Goal: Task Accomplishment & Management: Manage account settings

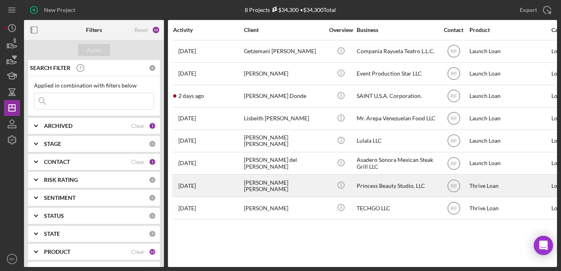
click at [283, 189] on div "[PERSON_NAME] [PERSON_NAME]" at bounding box center [284, 185] width 80 height 21
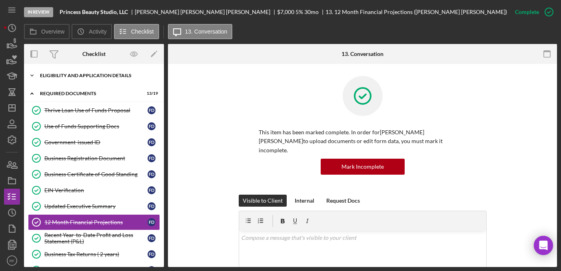
click at [91, 79] on div "Icon/Expander Eligibility and Application Details 7 / 7" at bounding box center [94, 76] width 140 height 16
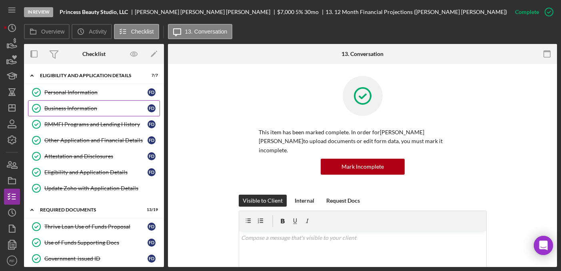
click at [88, 106] on div "Business Information" at bounding box center [95, 108] width 103 height 6
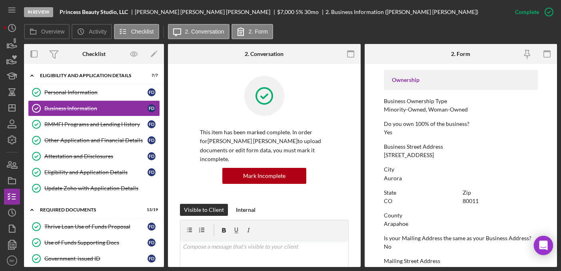
scroll to position [272, 0]
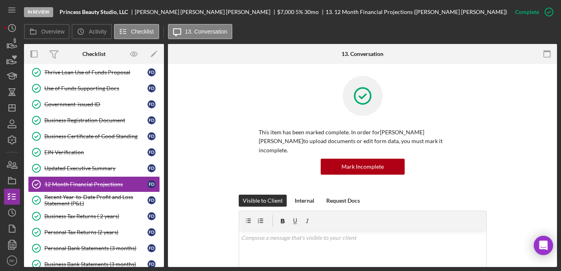
scroll to position [173, 0]
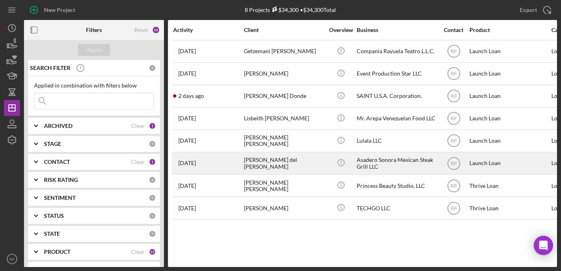
click at [281, 164] on div "[PERSON_NAME] del [PERSON_NAME]" at bounding box center [284, 163] width 80 height 21
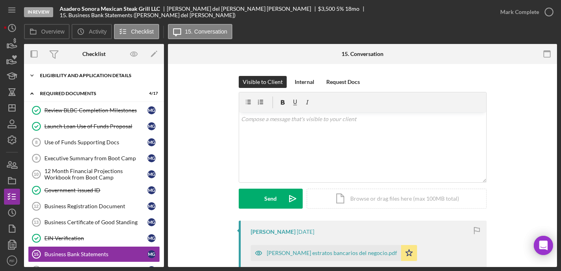
click at [79, 76] on div "Eligibility and Application Details" at bounding box center [97, 75] width 114 height 5
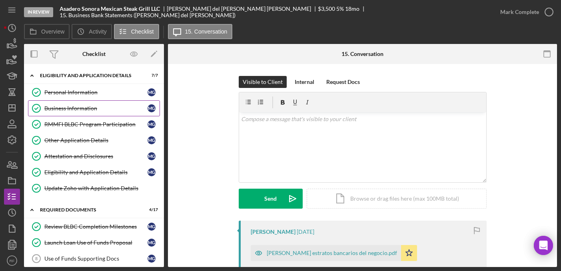
click at [77, 108] on div "Business Information" at bounding box center [95, 108] width 103 height 6
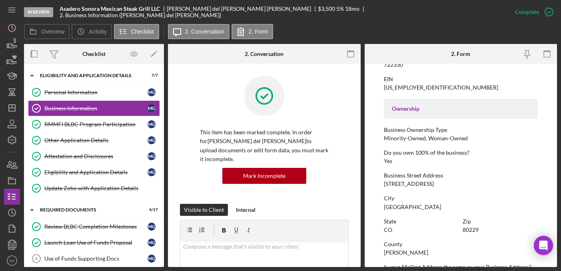
scroll to position [235, 0]
click at [13, 106] on icon "Icon/Dashboard" at bounding box center [12, 108] width 20 height 20
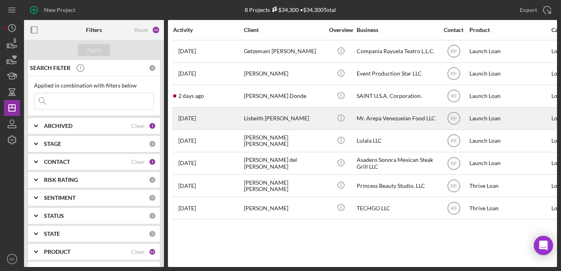
click at [291, 119] on div "Lisbeith [PERSON_NAME]" at bounding box center [284, 118] width 80 height 21
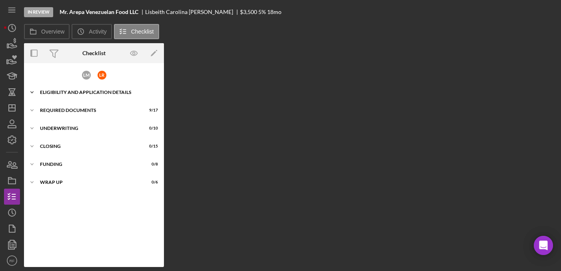
scroll to position [10, 0]
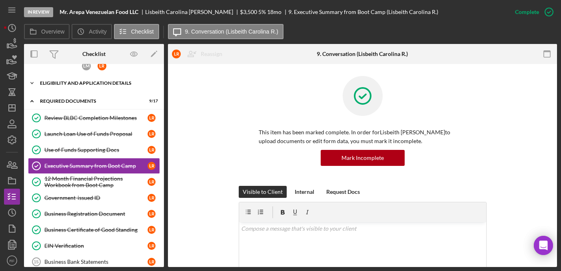
click at [96, 82] on div "Eligibility and Application Details" at bounding box center [97, 83] width 114 height 5
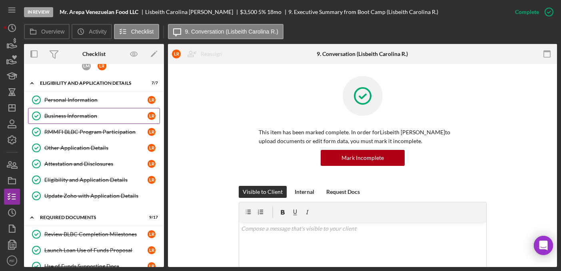
click at [88, 121] on link "Business Information Business Information L R" at bounding box center [94, 116] width 132 height 16
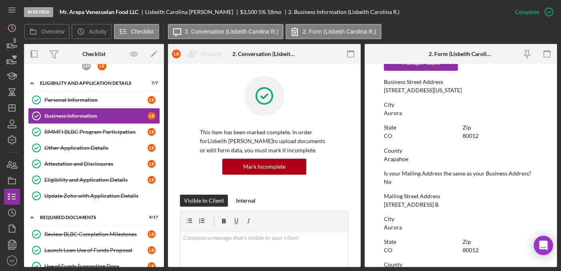
scroll to position [435, 0]
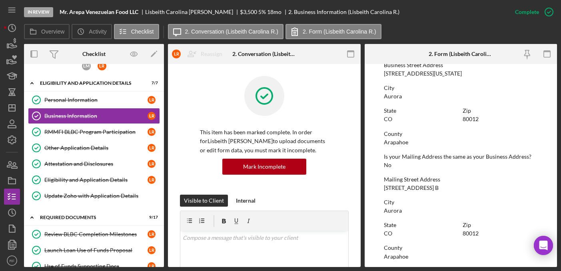
drag, startPoint x: 447, startPoint y: 187, endPoint x: 383, endPoint y: 189, distance: 63.6
click at [384, 189] on div "Mailing Street Address [STREET_ADDRESS] B" at bounding box center [461, 183] width 154 height 15
copy div "[STREET_ADDRESS] B"
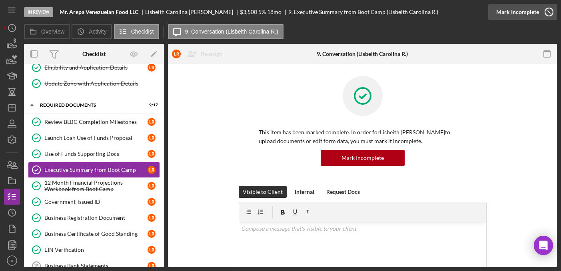
scroll to position [127, 0]
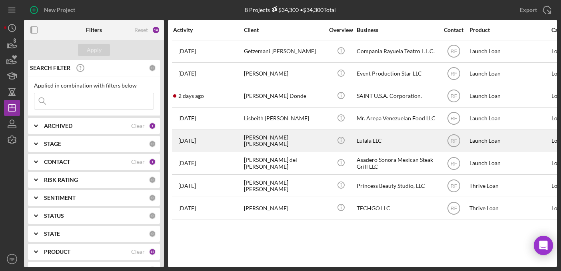
click at [273, 145] on div "[PERSON_NAME] [PERSON_NAME]" at bounding box center [284, 140] width 80 height 21
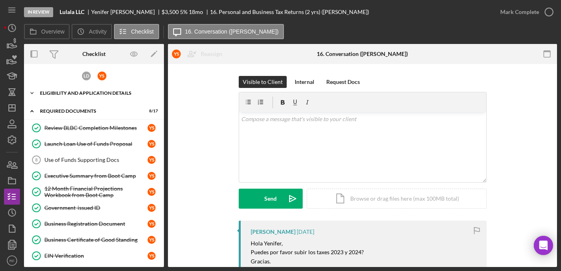
click at [89, 93] on div "Eligibility and Application Details" at bounding box center [97, 93] width 114 height 5
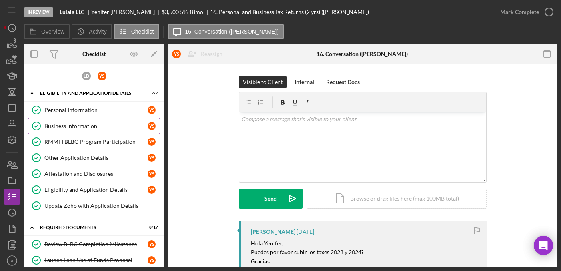
click at [87, 127] on div "Business Information" at bounding box center [95, 126] width 103 height 6
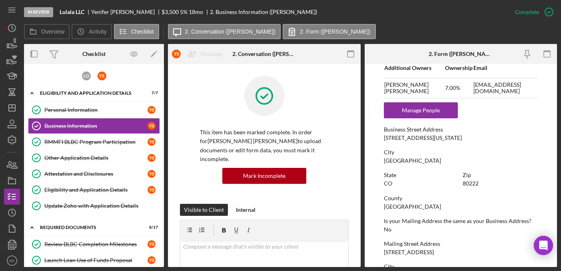
scroll to position [377, 0]
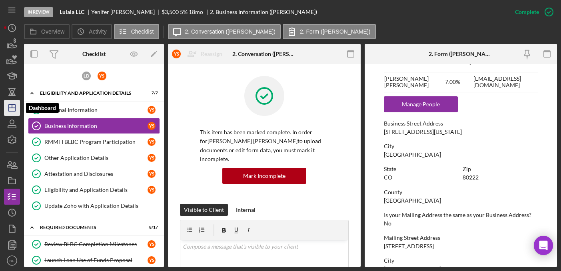
click at [9, 109] on polygon "button" at bounding box center [12, 108] width 6 height 6
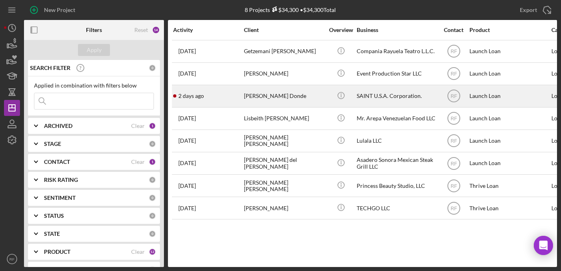
click at [282, 89] on div "[PERSON_NAME] Donde" at bounding box center [284, 96] width 80 height 21
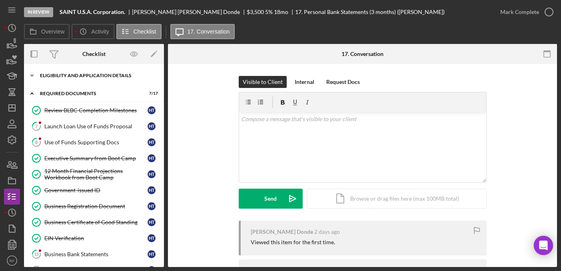
click at [84, 76] on div "Eligibility and Application Details" at bounding box center [97, 75] width 114 height 5
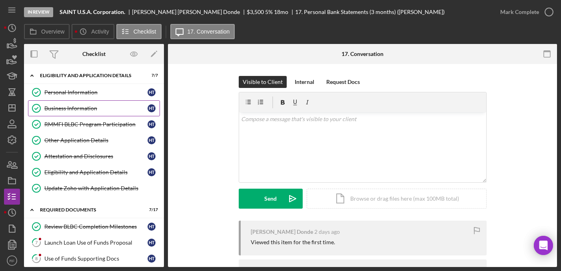
click at [85, 106] on div "Business Information" at bounding box center [95, 108] width 103 height 6
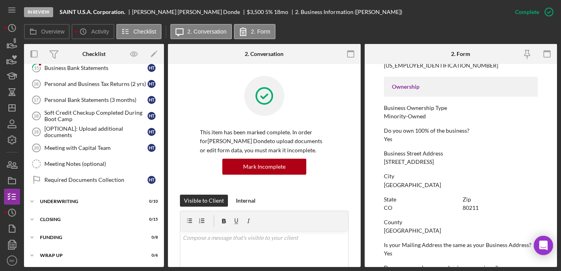
scroll to position [303, 0]
click at [10, 100] on icon "Icon/Dashboard" at bounding box center [12, 108] width 20 height 20
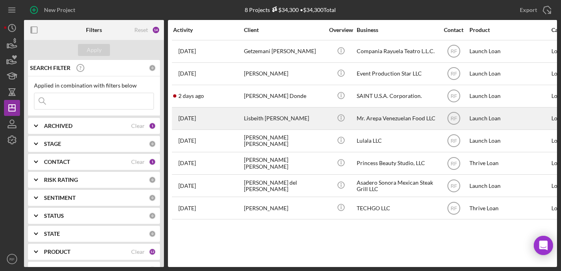
click at [398, 117] on div "Mr. Arepa Venezuelan Food LLC" at bounding box center [396, 118] width 80 height 21
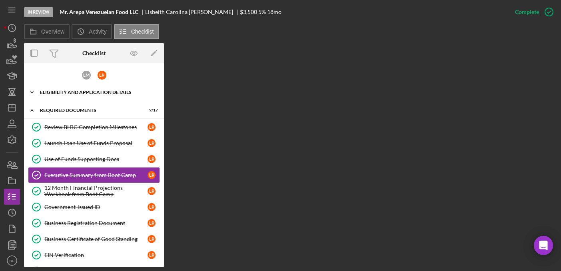
scroll to position [10, 0]
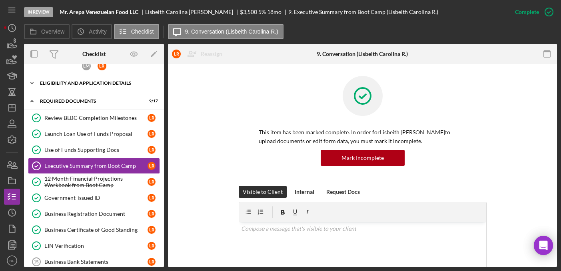
click at [104, 85] on div "Eligibility and Application Details" at bounding box center [97, 83] width 114 height 5
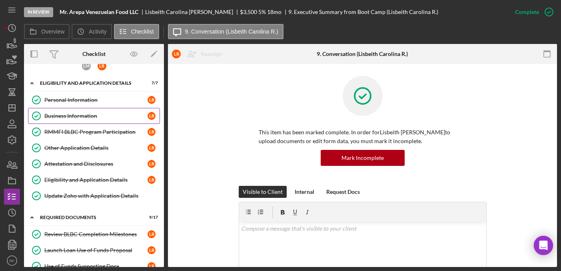
click at [94, 119] on div "Business Information" at bounding box center [95, 116] width 103 height 6
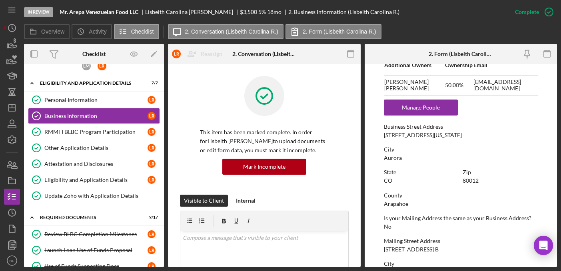
scroll to position [372, 0]
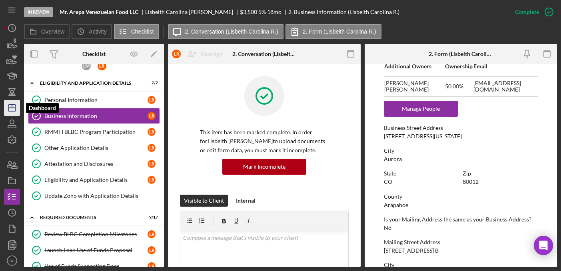
click at [12, 105] on line "button" at bounding box center [12, 106] width 0 height 3
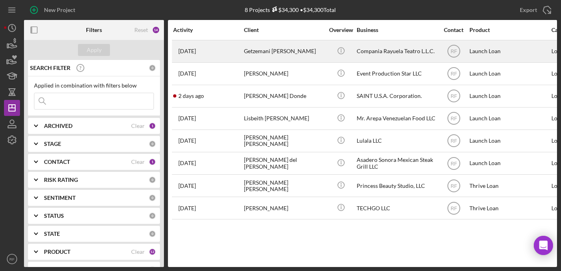
click at [305, 56] on div "Getzemani [PERSON_NAME]" at bounding box center [284, 51] width 80 height 21
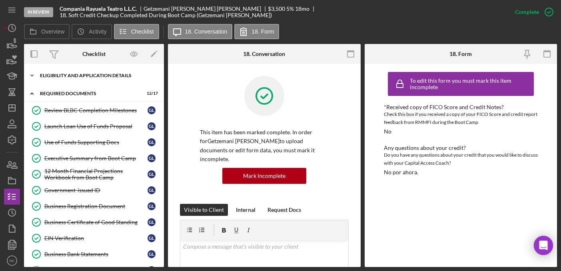
click at [78, 77] on div "Eligibility and Application Details" at bounding box center [97, 75] width 114 height 5
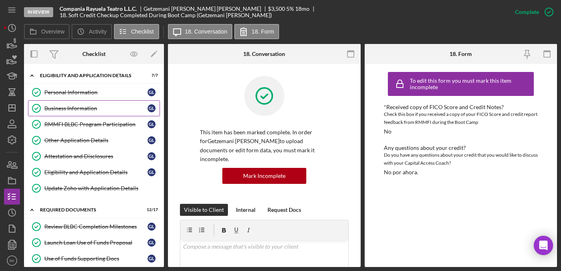
click at [78, 103] on link "Business Information Business Information G L" at bounding box center [94, 108] width 132 height 16
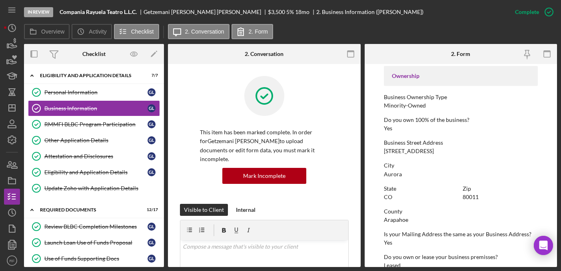
scroll to position [255, 0]
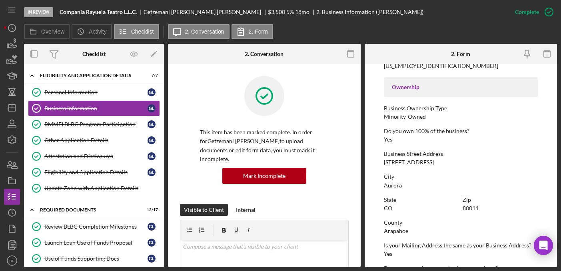
click at [435, 165] on div "Business Street Address [STREET_ADDRESS]" at bounding box center [461, 158] width 154 height 15
drag, startPoint x: 429, startPoint y: 163, endPoint x: 384, endPoint y: 163, distance: 45.6
click at [384, 163] on div "Business Street Address [STREET_ADDRESS]" at bounding box center [461, 158] width 154 height 15
copy div "[STREET_ADDRESS]"
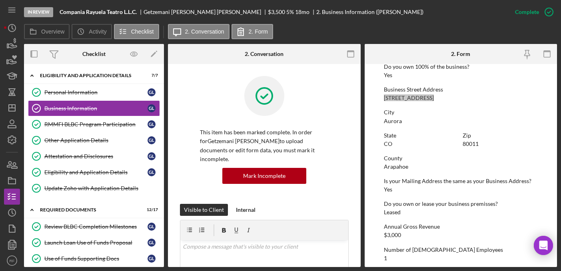
scroll to position [400, 0]
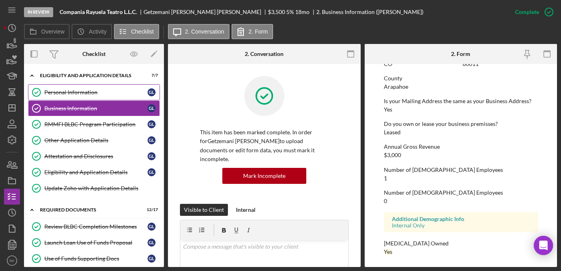
click at [60, 91] on div "Personal Information" at bounding box center [95, 92] width 103 height 6
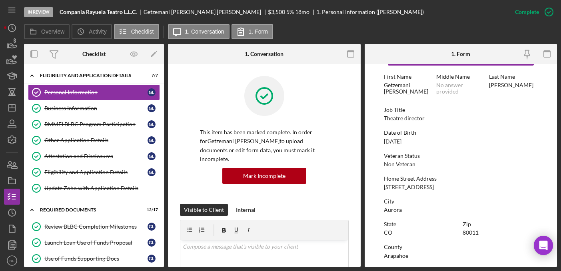
scroll to position [33, 0]
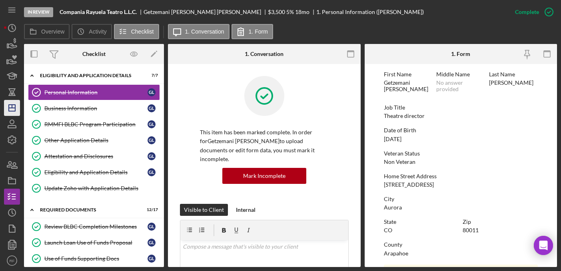
click at [10, 111] on polygon "button" at bounding box center [12, 108] width 6 height 6
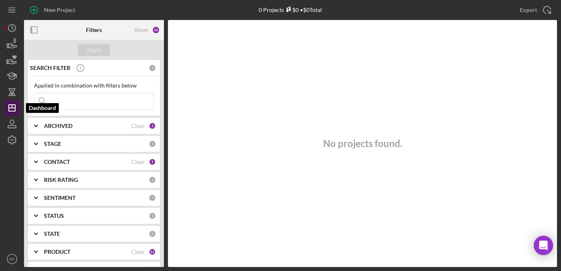
click at [10, 111] on polygon "button" at bounding box center [12, 108] width 6 height 6
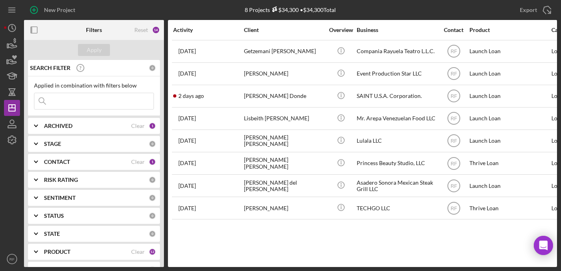
click at [66, 161] on b "CONTACT" at bounding box center [57, 162] width 26 height 6
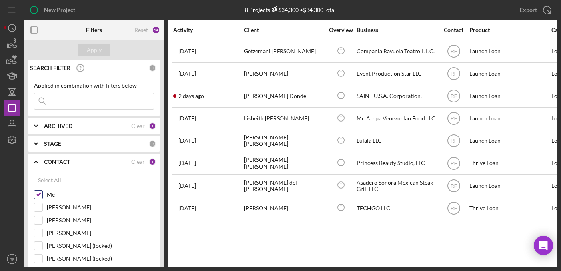
click at [40, 196] on input "Me" at bounding box center [38, 195] width 8 height 8
checkbox input "false"
click at [39, 233] on input "[PERSON_NAME]" at bounding box center [38, 233] width 8 height 8
checkbox input "true"
click at [95, 50] on div "Apply" at bounding box center [94, 50] width 15 height 12
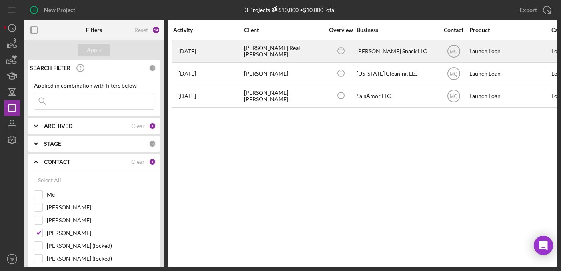
click at [269, 52] on div "[PERSON_NAME] Real [PERSON_NAME]" at bounding box center [284, 51] width 80 height 21
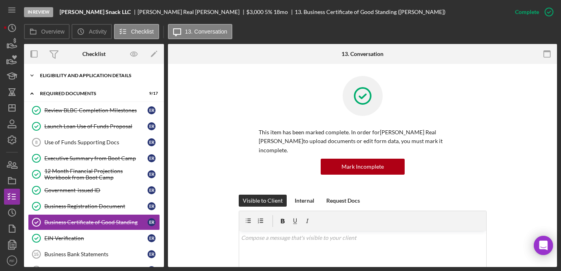
click at [91, 80] on div "Icon/Expander Eligibility and Application Details 7 / 7" at bounding box center [94, 76] width 140 height 16
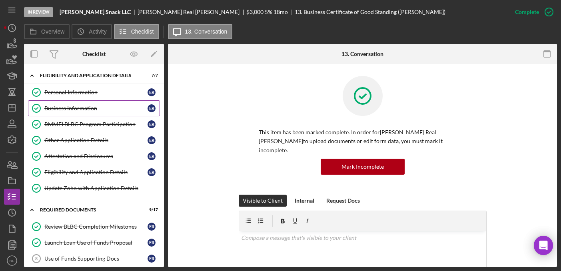
click at [78, 106] on div "Business Information" at bounding box center [95, 108] width 103 height 6
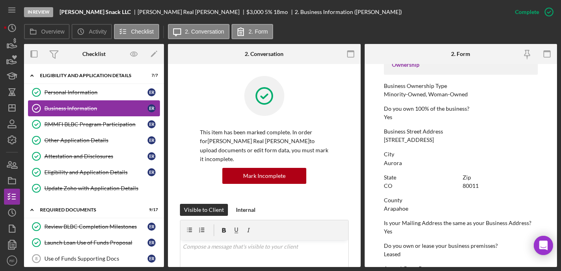
scroll to position [280, 0]
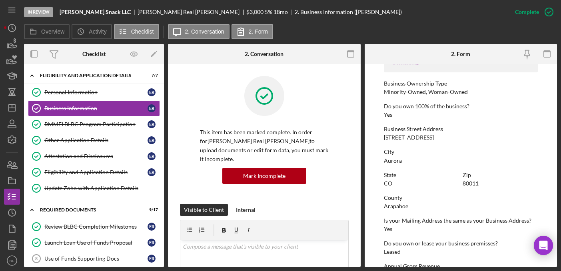
click at [434, 156] on div "City [GEOGRAPHIC_DATA]" at bounding box center [461, 156] width 154 height 15
drag, startPoint x: 425, startPoint y: 138, endPoint x: 377, endPoint y: 137, distance: 47.6
click at [377, 137] on form "To edit this form you must mark this item incomplete Business Name [PERSON_NAME…" at bounding box center [460, 165] width 193 height 203
copy div "[STREET_ADDRESS]"
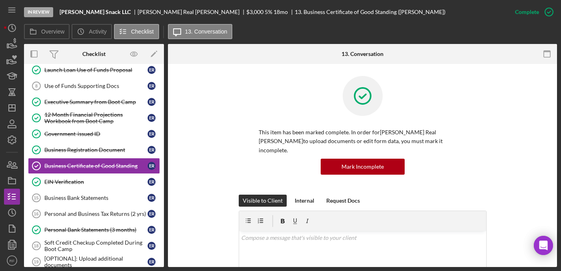
scroll to position [173, 0]
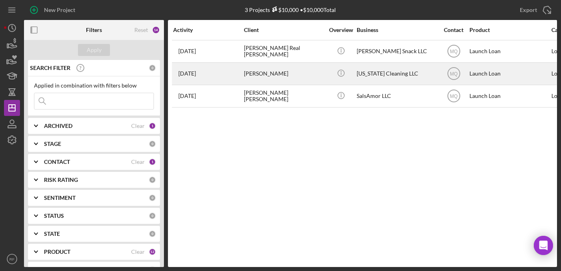
click at [257, 76] on div "[PERSON_NAME]" at bounding box center [284, 73] width 80 height 21
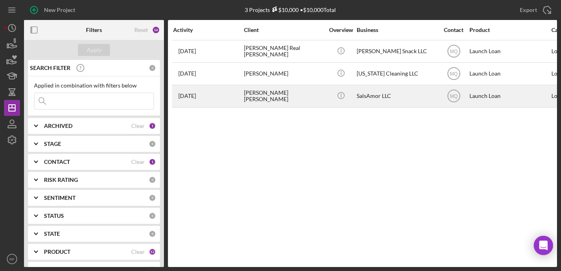
click at [295, 94] on div "[PERSON_NAME] [PERSON_NAME]" at bounding box center [284, 96] width 80 height 21
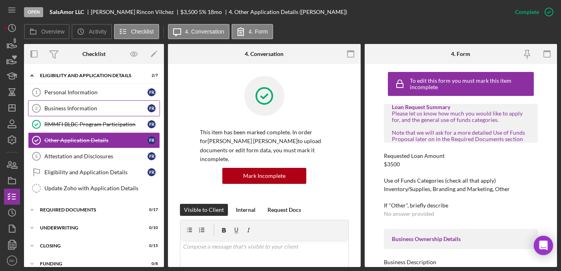
click at [86, 106] on div "Business Information" at bounding box center [95, 108] width 103 height 6
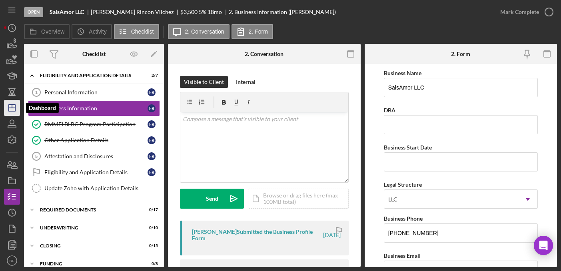
click at [9, 100] on icon "Icon/Dashboard" at bounding box center [12, 108] width 20 height 20
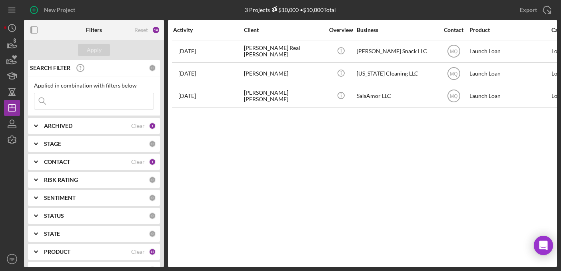
click at [71, 157] on div "CONTACT Clear 1" at bounding box center [100, 162] width 112 height 16
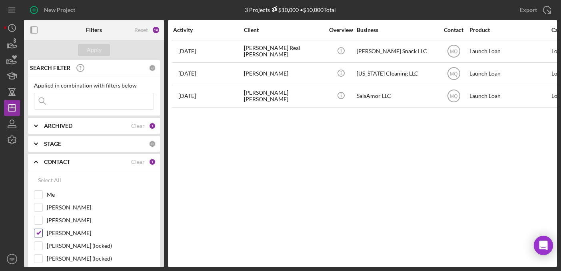
click at [41, 230] on input "[PERSON_NAME]" at bounding box center [38, 233] width 8 height 8
checkbox input "false"
click at [40, 221] on input "[PERSON_NAME]" at bounding box center [38, 220] width 8 height 8
checkbox input "true"
click at [95, 45] on div "Apply" at bounding box center [94, 50] width 15 height 12
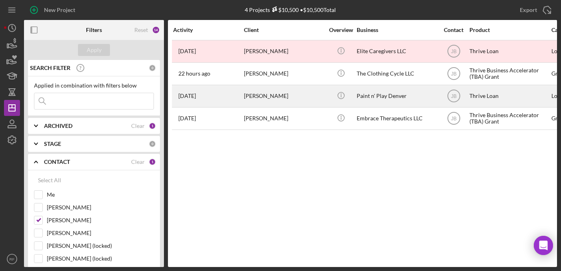
click at [299, 87] on div "[PERSON_NAME]" at bounding box center [284, 96] width 80 height 21
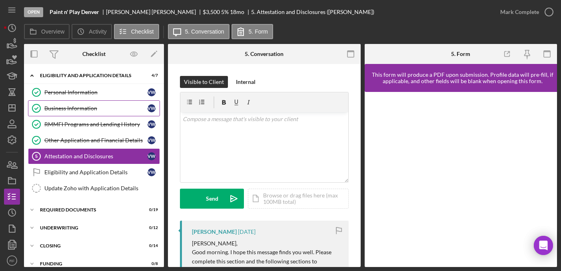
click at [67, 106] on div "Business Information" at bounding box center [95, 108] width 103 height 6
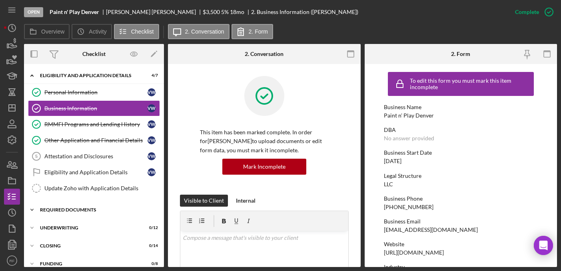
click at [75, 213] on div "Icon/Expander REQUIRED DOCUMENTS 0 / 19" at bounding box center [94, 210] width 140 height 16
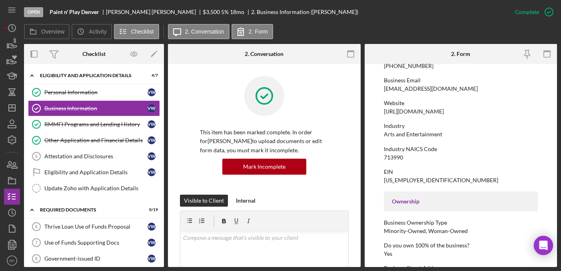
scroll to position [315, 0]
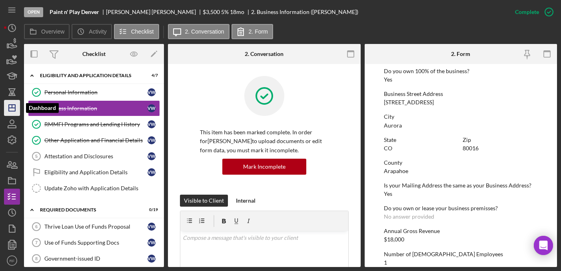
click at [16, 102] on icon "Icon/Dashboard" at bounding box center [12, 108] width 20 height 20
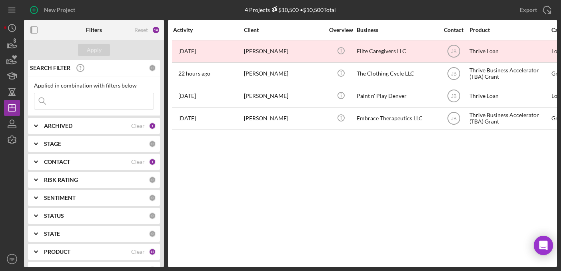
click at [73, 164] on div "CONTACT" at bounding box center [87, 162] width 87 height 6
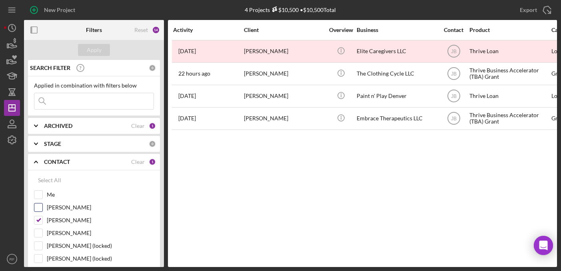
drag, startPoint x: 50, startPoint y: 207, endPoint x: 50, endPoint y: 212, distance: 4.8
click at [50, 207] on label "[PERSON_NAME]" at bounding box center [100, 207] width 107 height 8
click at [42, 207] on input "[PERSON_NAME]" at bounding box center [38, 207] width 8 height 8
checkbox input "true"
click at [52, 219] on label "[PERSON_NAME]" at bounding box center [100, 220] width 107 height 8
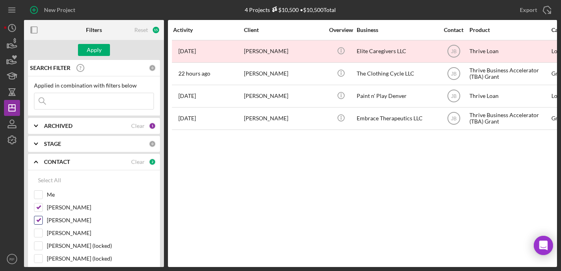
click at [42, 219] on input "[PERSON_NAME]" at bounding box center [38, 220] width 8 height 8
checkbox input "false"
click at [99, 50] on div "Apply" at bounding box center [94, 50] width 15 height 12
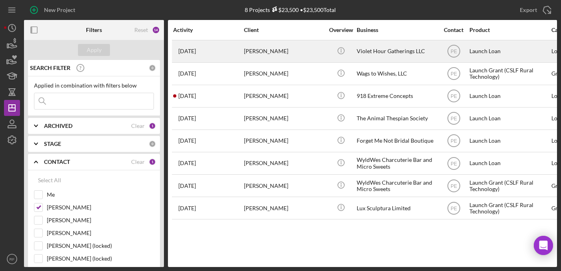
click at [296, 51] on div "[PERSON_NAME]" at bounding box center [284, 51] width 80 height 21
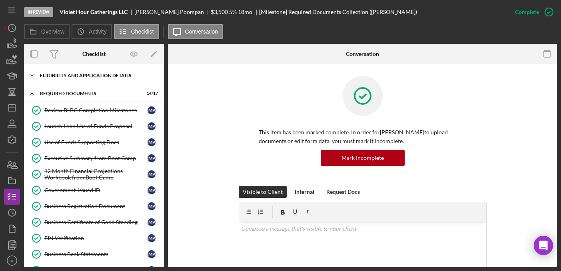
click at [80, 79] on div "Icon/Expander Eligibility and Application Details 7 / 7" at bounding box center [94, 76] width 140 height 16
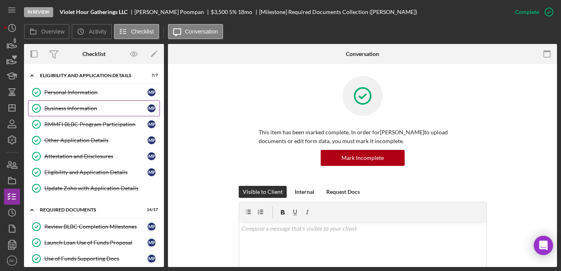
click at [77, 104] on link "Business Information Business Information M P" at bounding box center [94, 108] width 132 height 16
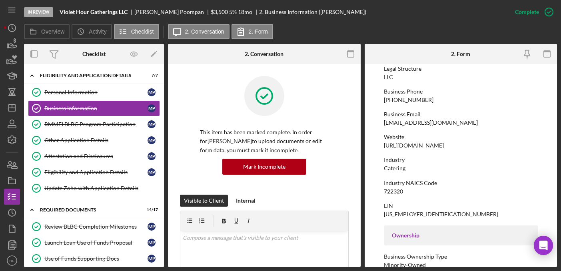
scroll to position [261, 0]
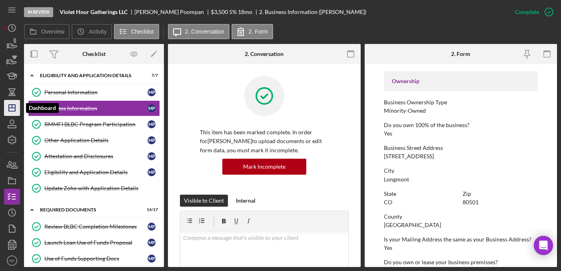
click at [9, 100] on icon "Icon/Dashboard" at bounding box center [12, 108] width 20 height 20
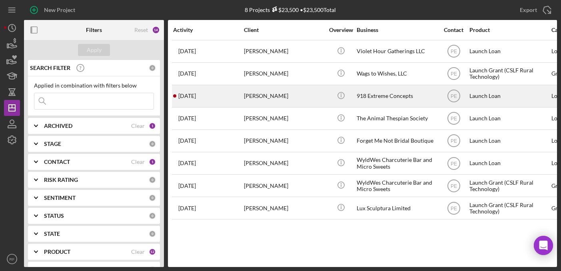
click at [226, 97] on div "[DATE] [PERSON_NAME]" at bounding box center [208, 96] width 70 height 21
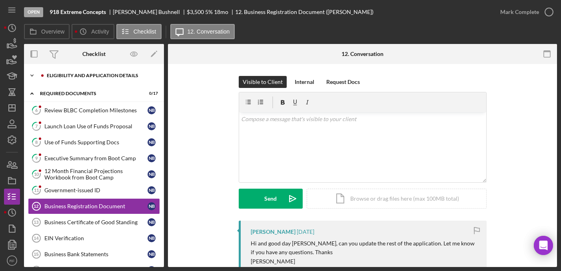
click at [84, 79] on div "Icon/Expander Eligibility and Application Details 0 / 7" at bounding box center [94, 76] width 140 height 16
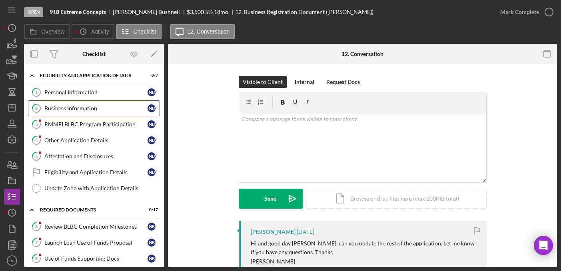
click at [82, 112] on link "2 Business Information N B" at bounding box center [94, 108] width 132 height 16
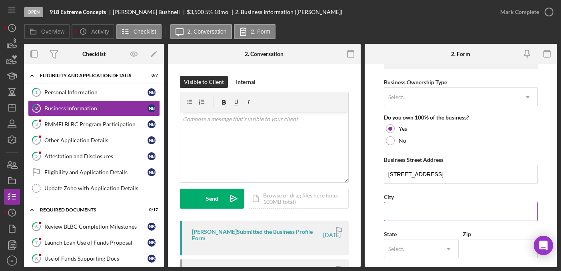
scroll to position [434, 0]
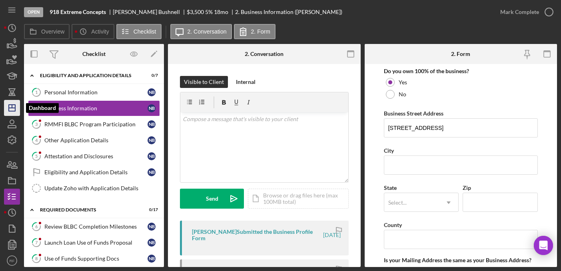
click at [13, 103] on icon "Icon/Dashboard" at bounding box center [12, 108] width 20 height 20
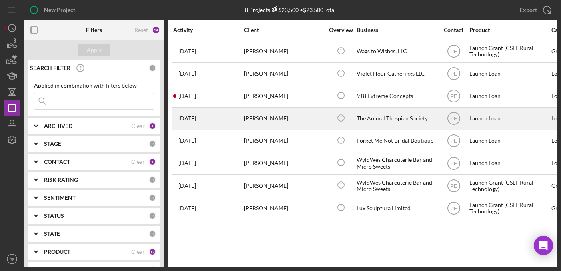
click at [259, 117] on div "[PERSON_NAME]" at bounding box center [284, 118] width 80 height 21
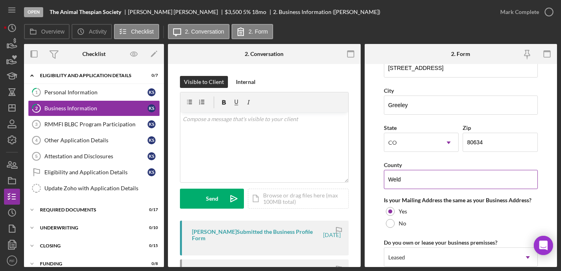
scroll to position [501, 0]
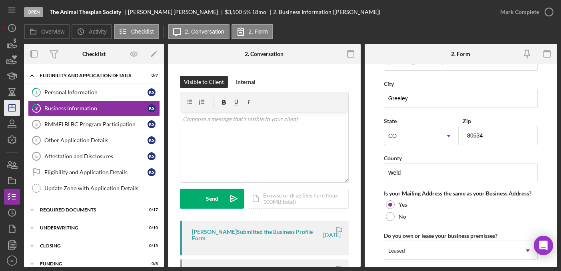
click at [15, 106] on polygon "button" at bounding box center [12, 108] width 6 height 6
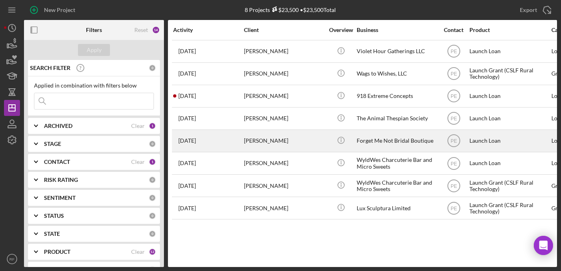
click at [260, 149] on div "[PERSON_NAME]" at bounding box center [284, 140] width 80 height 21
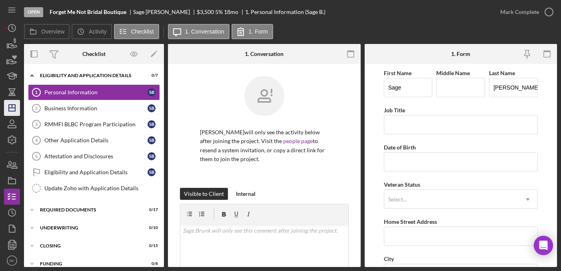
click at [8, 110] on icon "Icon/Dashboard" at bounding box center [12, 108] width 20 height 20
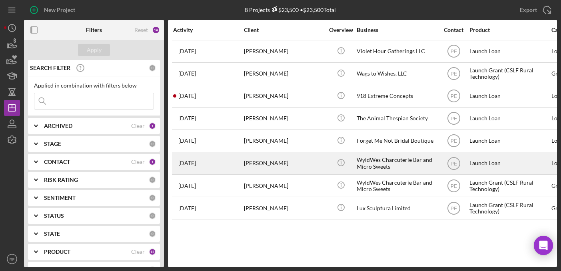
click at [282, 157] on div "[PERSON_NAME]" at bounding box center [284, 163] width 80 height 21
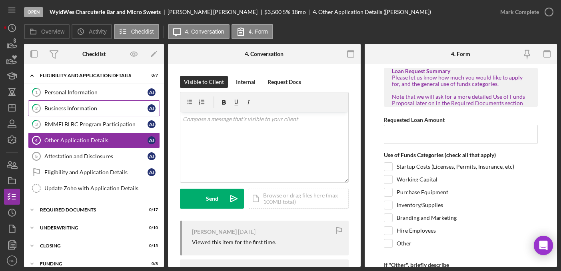
click at [66, 112] on link "2 Business Information A J" at bounding box center [94, 108] width 132 height 16
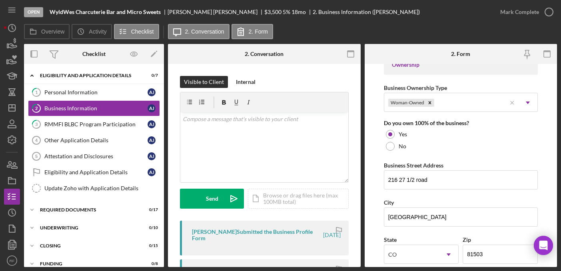
scroll to position [399, 0]
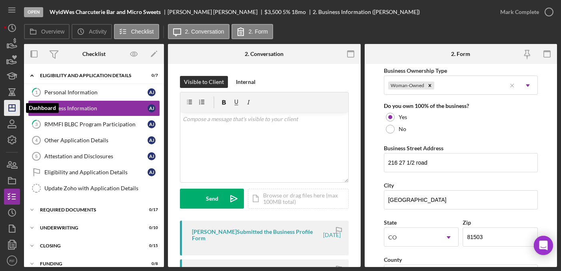
click at [13, 109] on icon "Icon/Dashboard" at bounding box center [12, 108] width 20 height 20
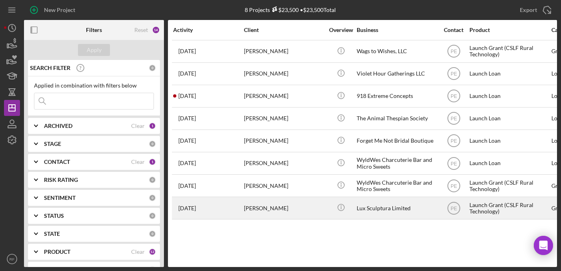
click at [273, 205] on div "[PERSON_NAME]" at bounding box center [284, 207] width 80 height 21
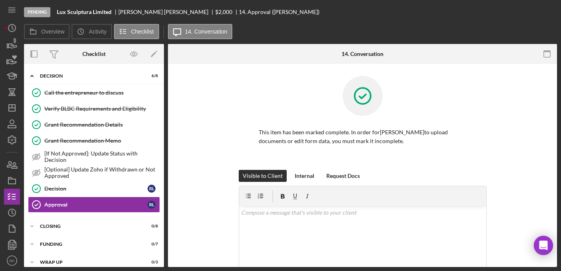
scroll to position [42, 0]
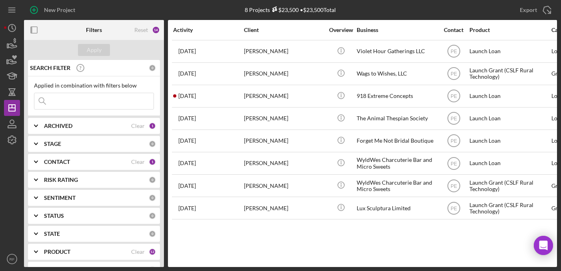
click at [73, 158] on div "CONTACT Clear 1" at bounding box center [100, 162] width 112 height 16
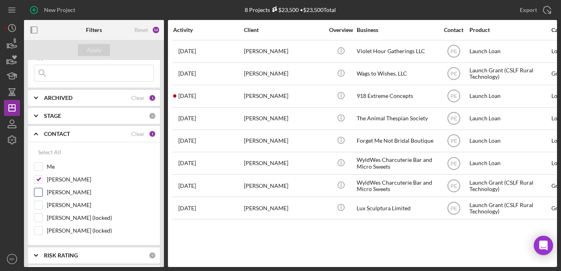
scroll to position [31, 0]
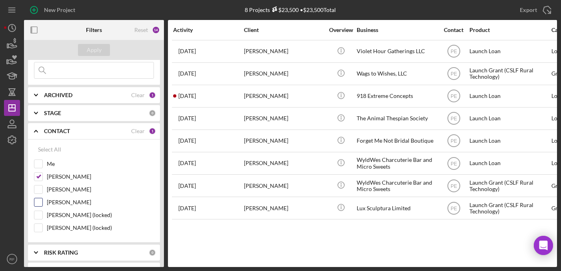
click at [69, 202] on label "[PERSON_NAME]" at bounding box center [100, 202] width 107 height 8
click at [42, 202] on input "[PERSON_NAME]" at bounding box center [38, 202] width 8 height 8
checkbox input "true"
click at [64, 177] on label "[PERSON_NAME]" at bounding box center [100, 177] width 107 height 8
click at [42, 177] on input "[PERSON_NAME]" at bounding box center [38, 177] width 8 height 8
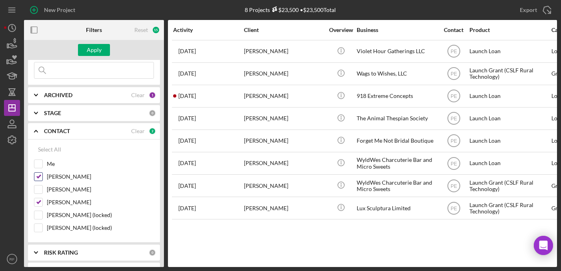
checkbox input "false"
click at [95, 50] on div "Apply" at bounding box center [94, 50] width 15 height 12
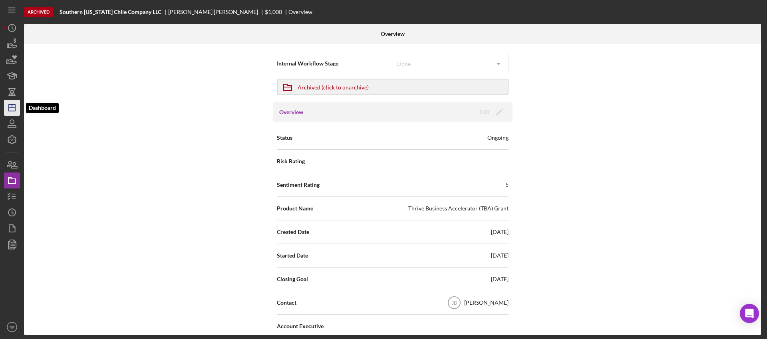
click at [16, 108] on icon "Icon/Dashboard" at bounding box center [12, 108] width 20 height 20
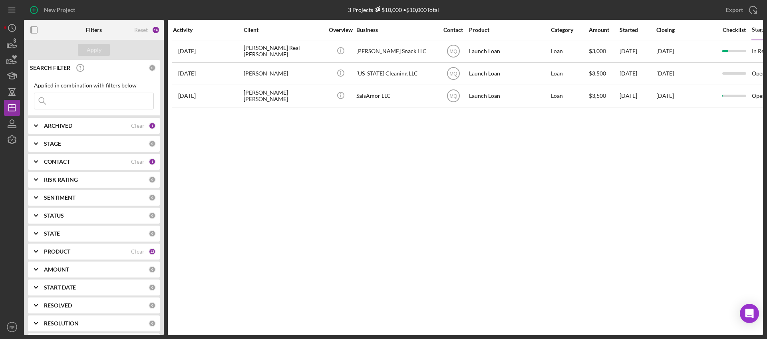
click at [62, 169] on div "CONTACT Clear 1" at bounding box center [100, 162] width 112 height 16
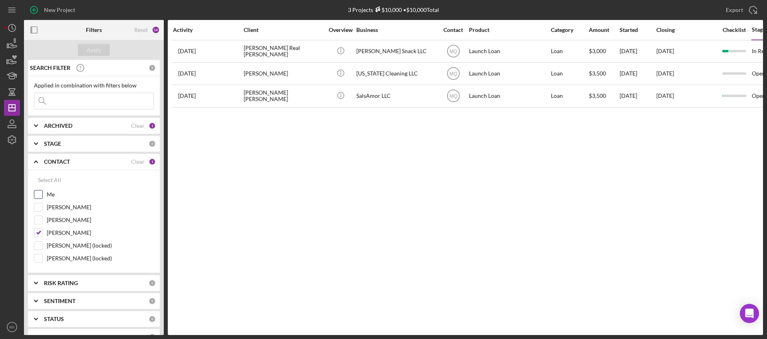
click at [52, 194] on label "Me" at bounding box center [100, 195] width 107 height 8
click at [42, 194] on input "Me" at bounding box center [38, 195] width 8 height 8
checkbox input "true"
click at [59, 232] on label "[PERSON_NAME]" at bounding box center [100, 233] width 107 height 8
click at [42, 232] on input "[PERSON_NAME]" at bounding box center [38, 233] width 8 height 8
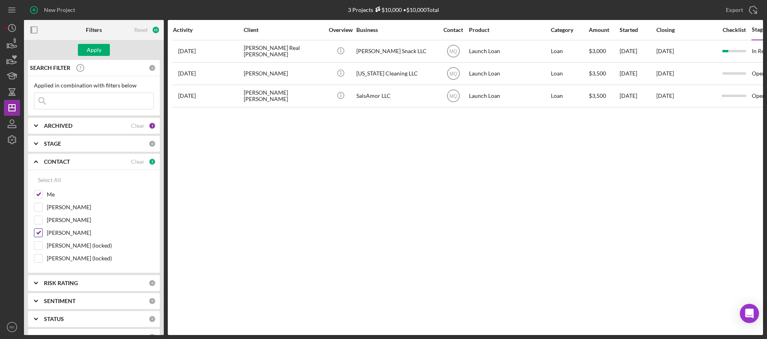
checkbox input "false"
click at [103, 46] on button "Apply" at bounding box center [94, 50] width 32 height 12
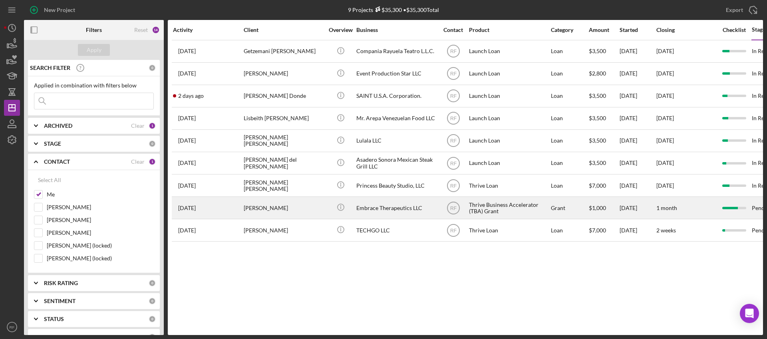
click at [290, 216] on div "[PERSON_NAME]" at bounding box center [284, 207] width 80 height 21
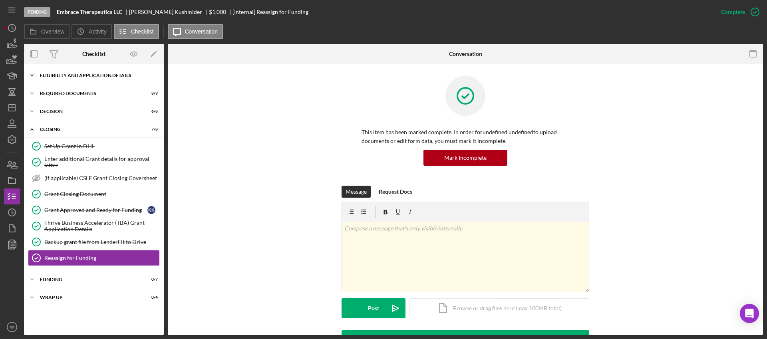
click at [96, 76] on div "Eligibility and Application Details" at bounding box center [97, 75] width 114 height 5
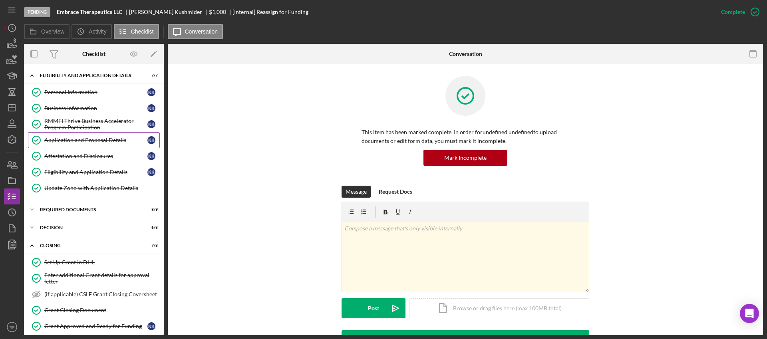
click at [83, 138] on div "Application and Proposal Details" at bounding box center [95, 140] width 103 height 6
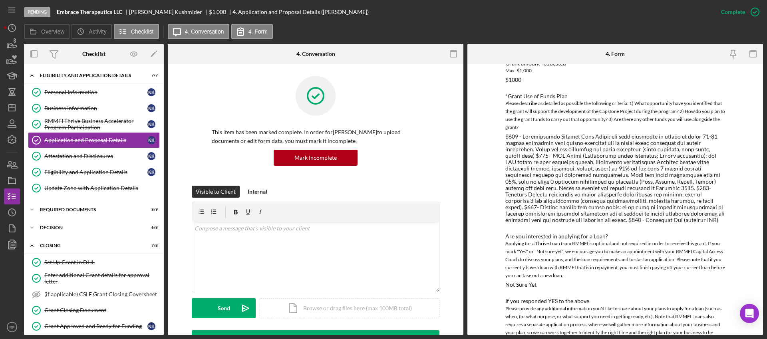
scroll to position [789, 0]
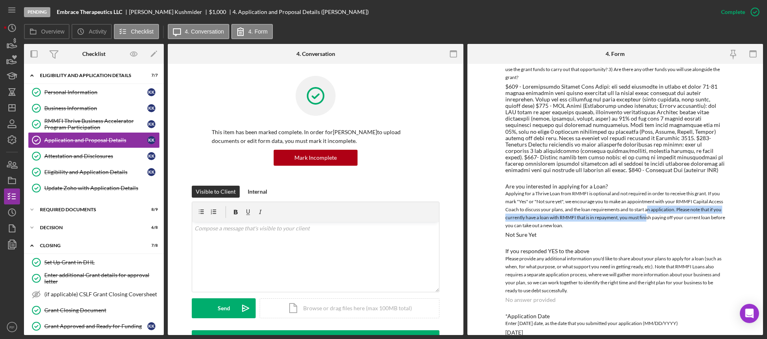
drag, startPoint x: 646, startPoint y: 199, endPoint x: 646, endPoint y: 227, distance: 28.4
click at [646, 218] on div "Are you interested in applying for a Loan? Applying for a Thrive Loan from RMMF…" at bounding box center [615, 210] width 220 height 55
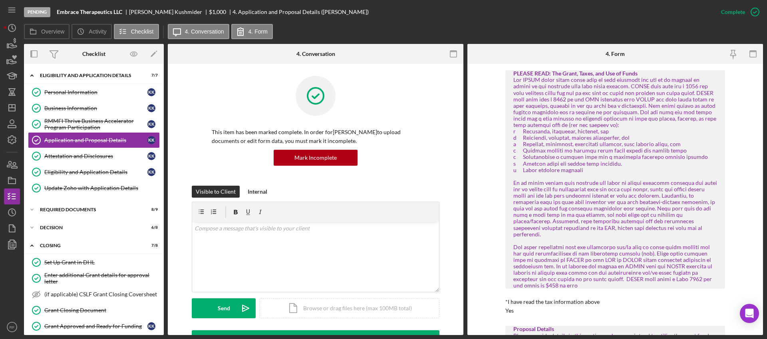
click at [637, 214] on div at bounding box center [615, 183] width 204 height 212
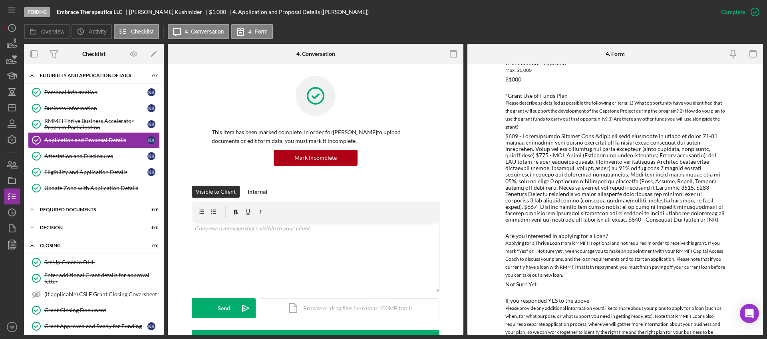
scroll to position [741, 0]
click at [18, 108] on icon "Icon/Dashboard" at bounding box center [12, 108] width 20 height 20
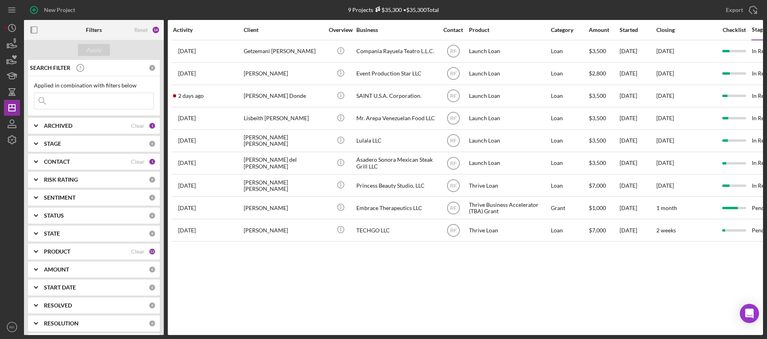
click at [76, 100] on input at bounding box center [93, 101] width 119 height 16
click at [54, 160] on b "CONTACT" at bounding box center [57, 162] width 26 height 6
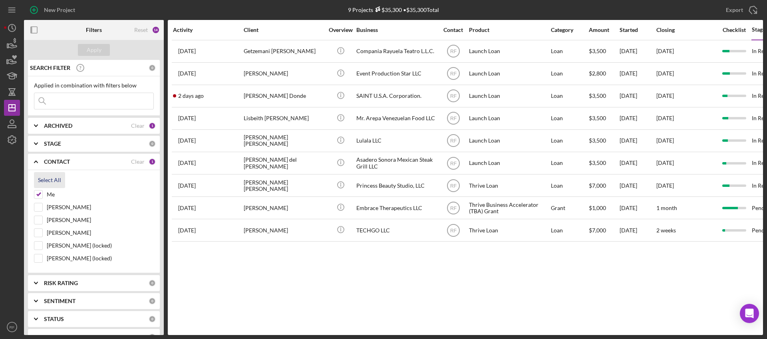
click at [42, 183] on div "Select All" at bounding box center [49, 180] width 23 height 16
checkbox input "true"
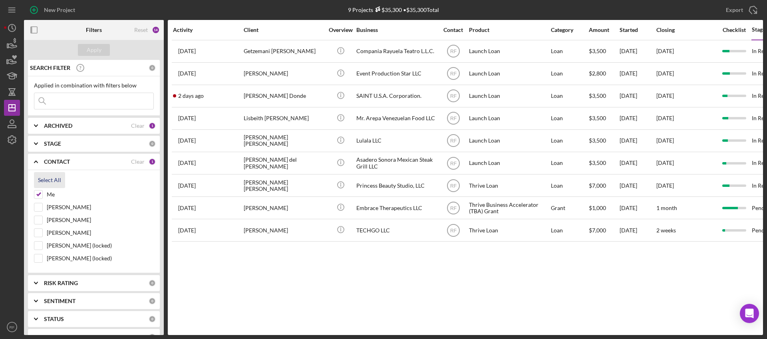
checkbox input "true"
click at [90, 51] on div "Apply" at bounding box center [94, 50] width 15 height 12
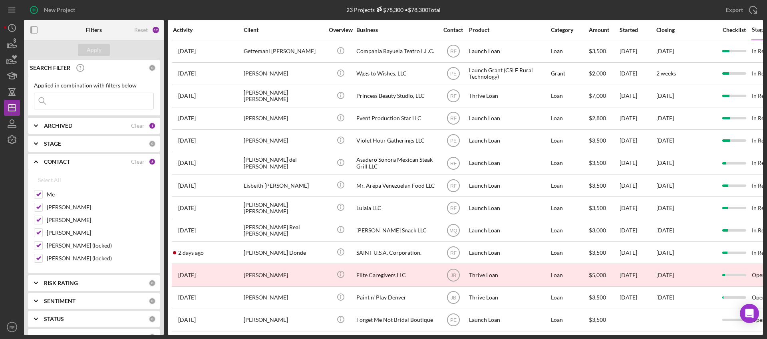
click at [77, 103] on input at bounding box center [93, 101] width 119 height 16
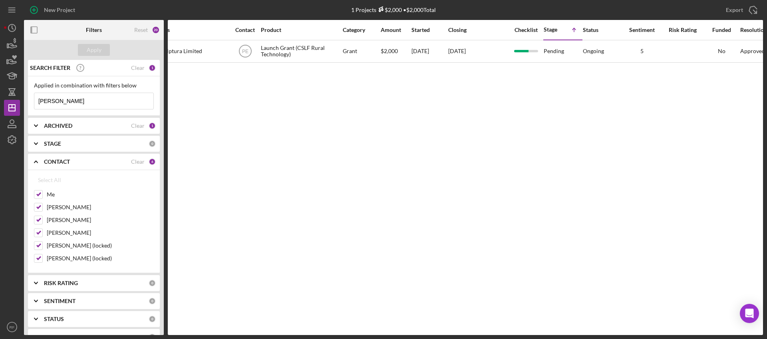
scroll to position [0, 263]
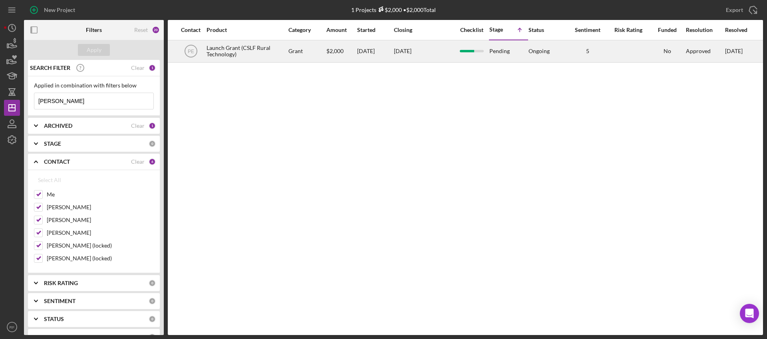
type input "roger"
click at [393, 49] on div "[DATE]" at bounding box center [375, 51] width 36 height 21
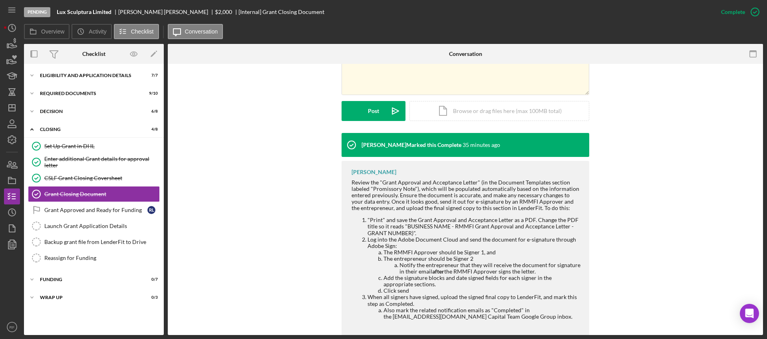
scroll to position [198, 0]
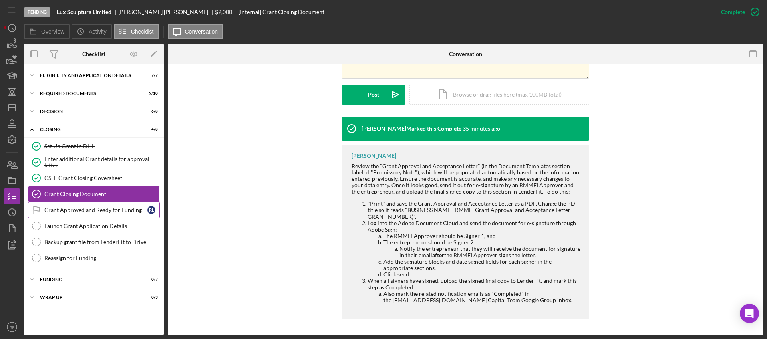
click at [77, 211] on div "Grant Approved and Ready for Funding" at bounding box center [95, 210] width 103 height 6
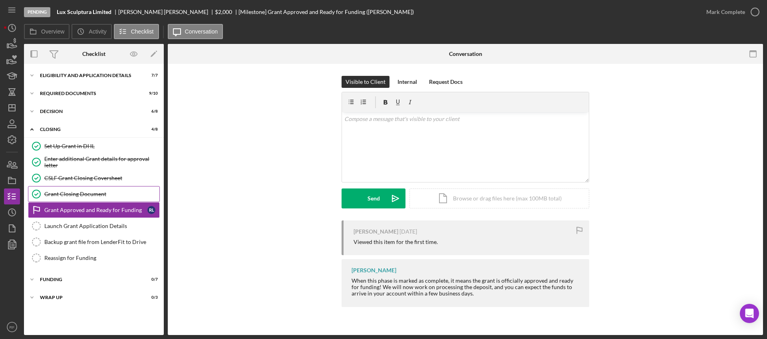
click at [74, 197] on div "Grant Closing Document" at bounding box center [101, 194] width 115 height 6
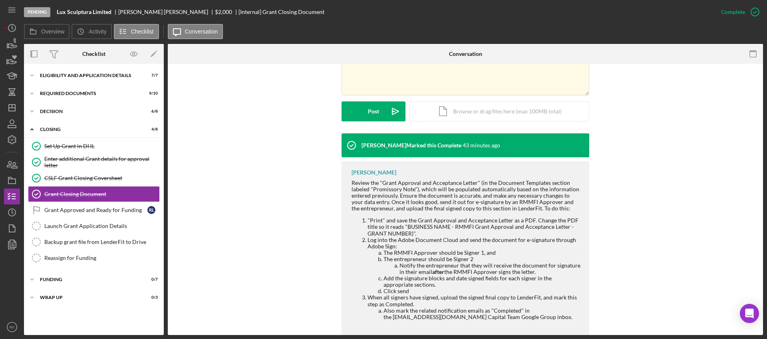
scroll to position [181, 0]
click at [16, 107] on icon "Icon/Dashboard" at bounding box center [12, 108] width 20 height 20
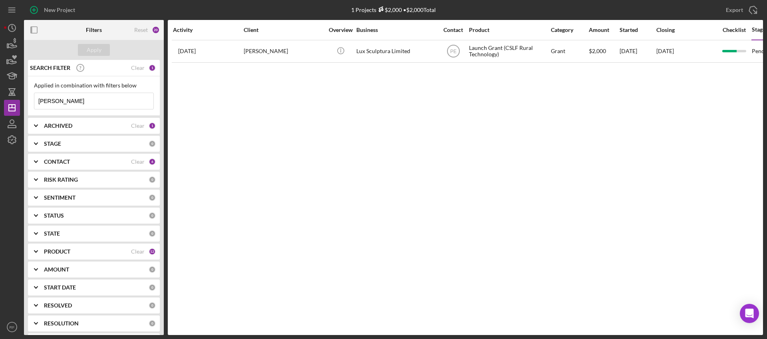
click at [85, 159] on div "CONTACT" at bounding box center [87, 162] width 87 height 6
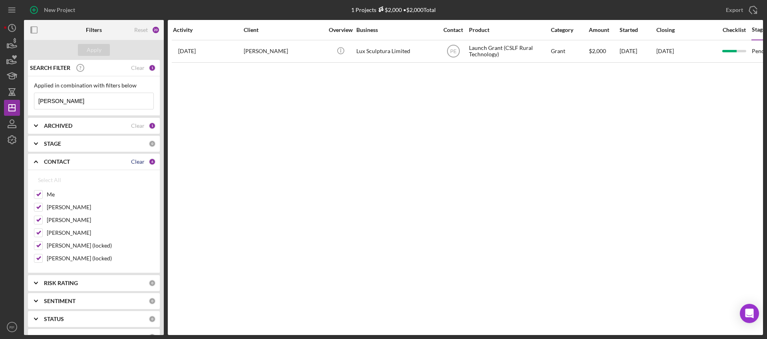
click at [135, 163] on div "Clear" at bounding box center [138, 162] width 14 height 6
checkbox input "false"
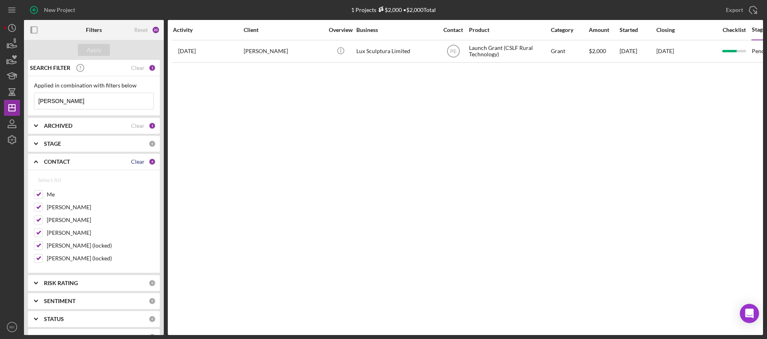
checkbox input "false"
click at [42, 192] on input "Me" at bounding box center [38, 195] width 8 height 8
checkbox input "true"
click at [97, 45] on div "Apply" at bounding box center [94, 50] width 15 height 12
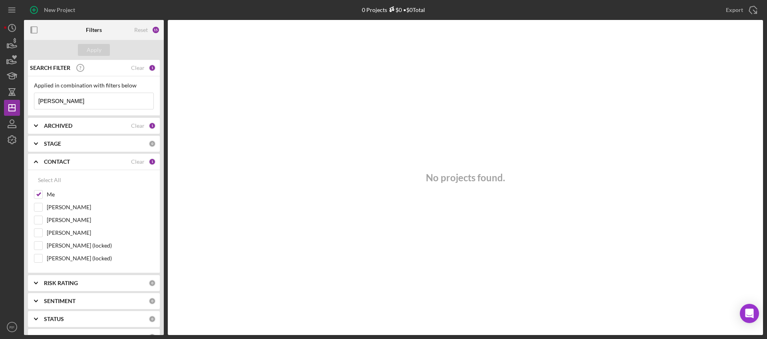
click at [56, 105] on input "roger" at bounding box center [93, 101] width 119 height 16
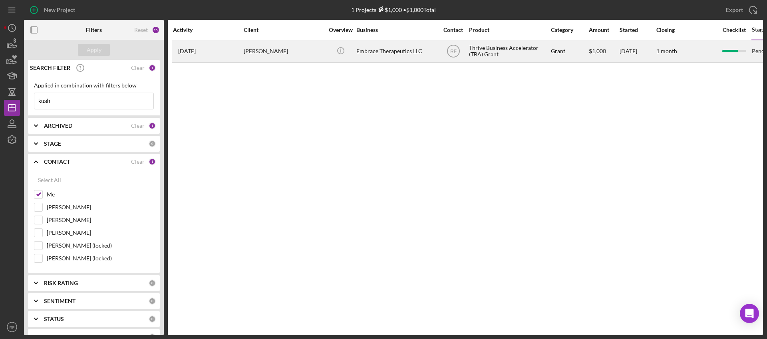
type input "kush"
click at [284, 48] on div "[PERSON_NAME]" at bounding box center [284, 51] width 80 height 21
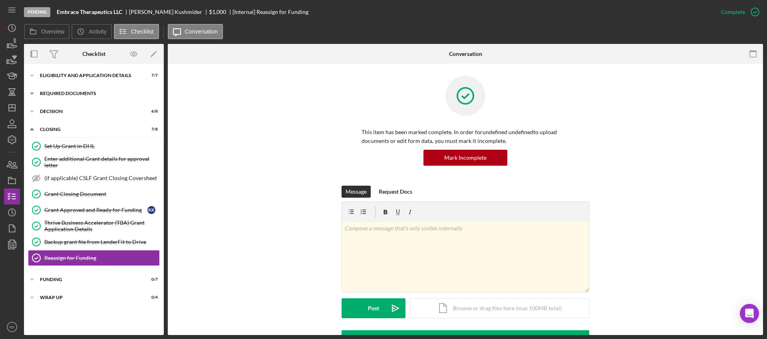
click at [77, 90] on div "Icon/Expander REQUIRED DOCUMENTS 8 / 9" at bounding box center [94, 94] width 140 height 16
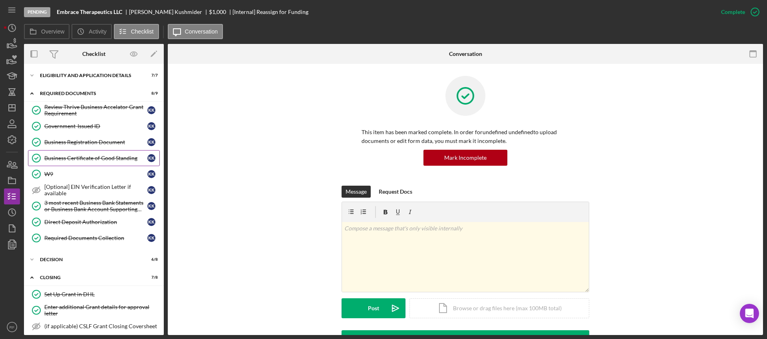
click at [92, 151] on link "Business Certificate of Good Standing Business Certificate of Good Standing K K" at bounding box center [94, 158] width 132 height 16
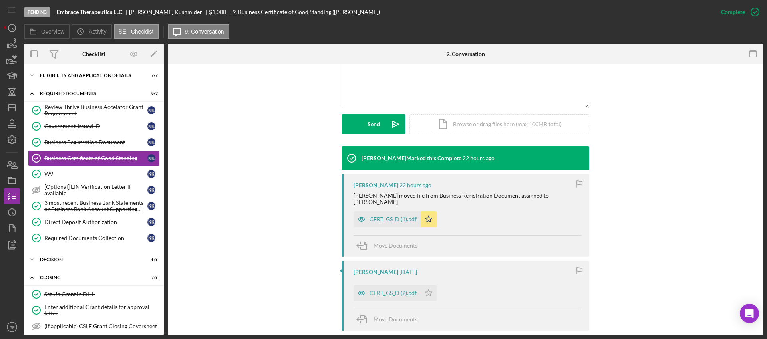
scroll to position [187, 0]
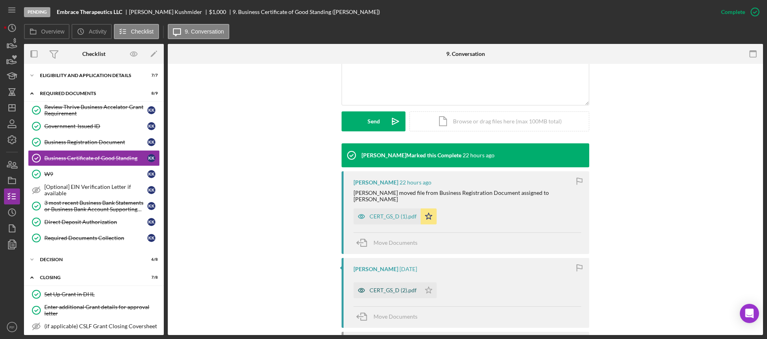
click at [397, 287] on div "CERT_GS_D (2).pdf" at bounding box center [393, 290] width 47 height 6
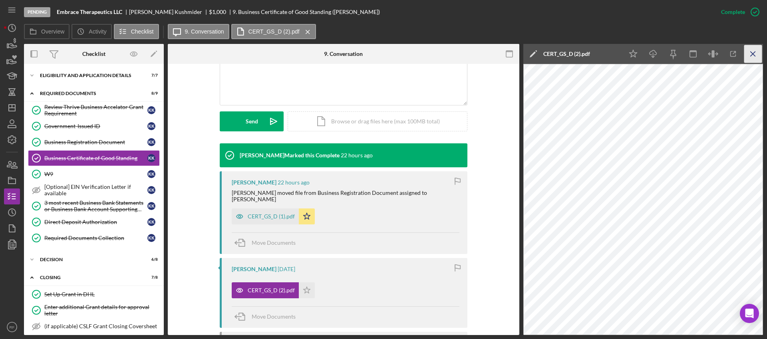
click at [751, 57] on icon "Icon/Menu Close" at bounding box center [753, 54] width 18 height 18
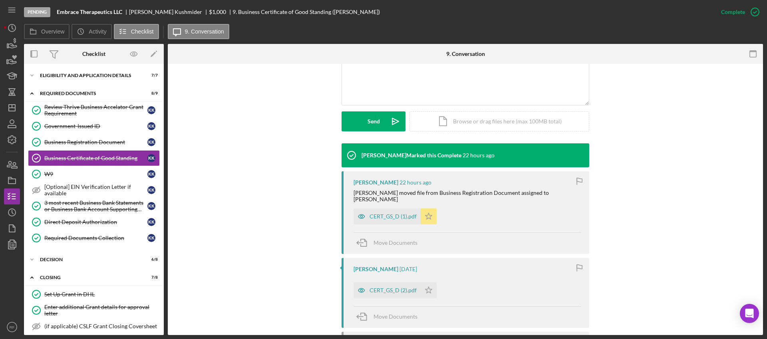
click at [427, 213] on icon "Icon/Star" at bounding box center [429, 217] width 16 height 16
click at [424, 285] on icon "Icon/Star" at bounding box center [429, 290] width 16 height 16
click at [98, 142] on div "Business Registration Document" at bounding box center [95, 142] width 103 height 6
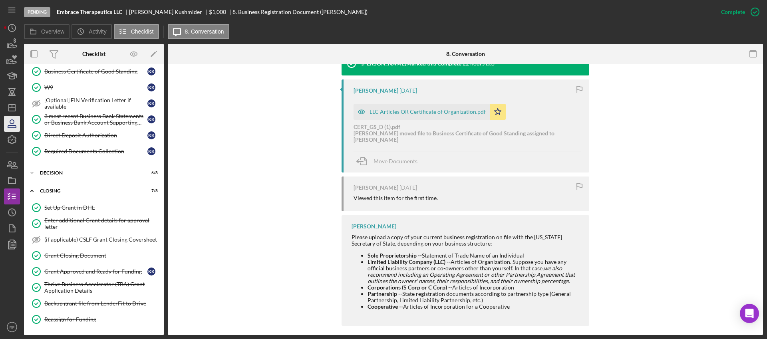
scroll to position [123, 0]
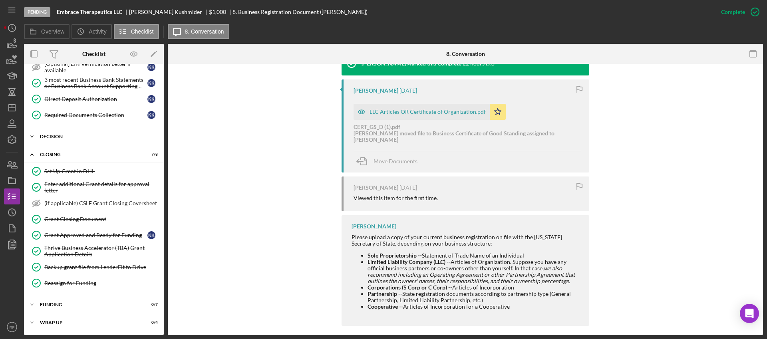
click at [64, 137] on div "DECISION" at bounding box center [97, 136] width 114 height 5
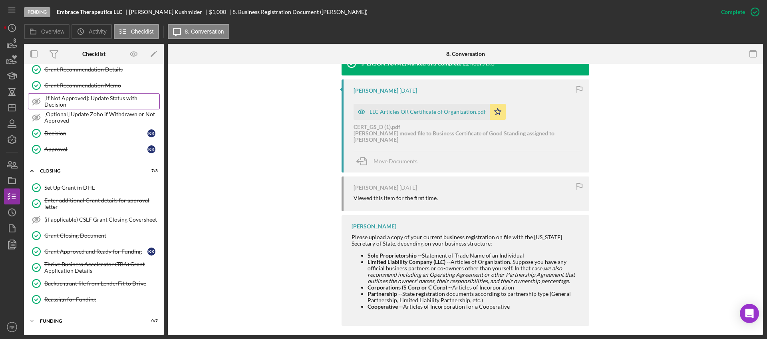
scroll to position [255, 0]
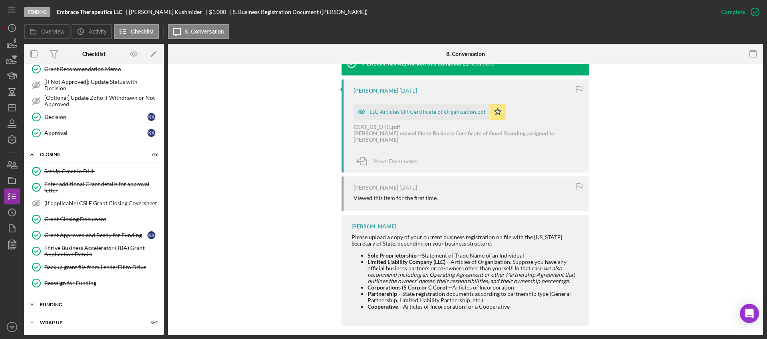
click at [96, 306] on div "Funding" at bounding box center [97, 304] width 114 height 5
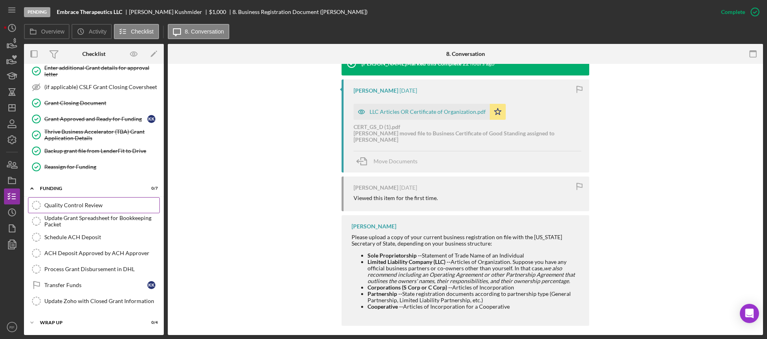
click at [98, 202] on div "Quality Control Review" at bounding box center [101, 205] width 115 height 6
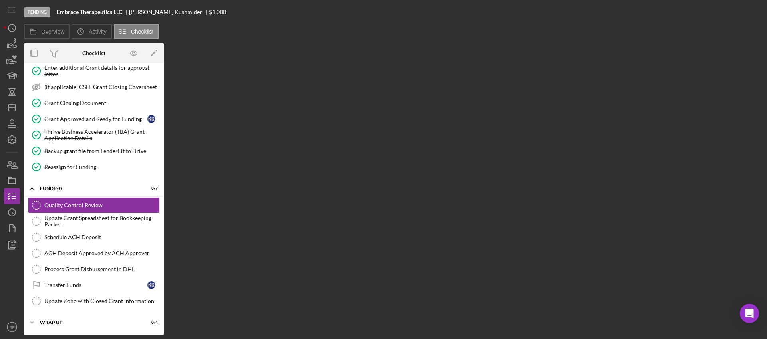
scroll to position [372, 0]
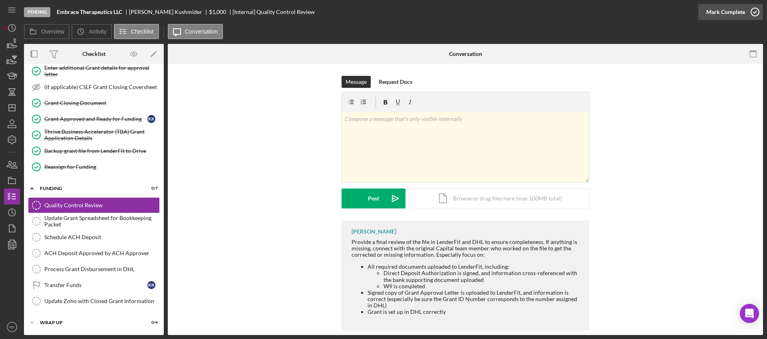
click at [732, 14] on div "Mark Complete" at bounding box center [725, 12] width 39 height 16
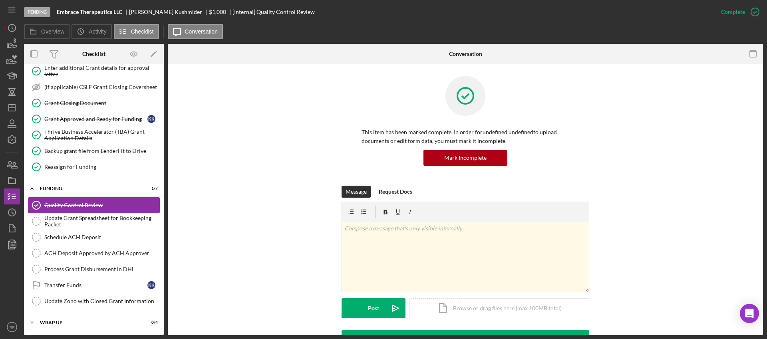
click at [102, 211] on link "Quality Control Review Quality Control Review" at bounding box center [94, 205] width 132 height 16
click at [102, 219] on div "Update Grant Spreadsheet for Bookkeeping Packet" at bounding box center [101, 221] width 115 height 13
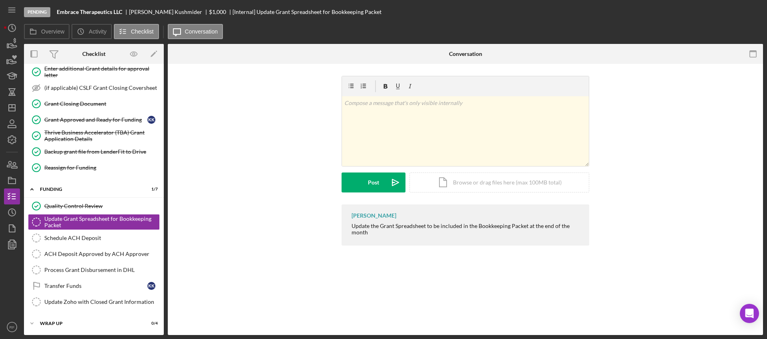
scroll to position [372, 0]
click at [733, 20] on div "Mark Complete" at bounding box center [730, 12] width 65 height 24
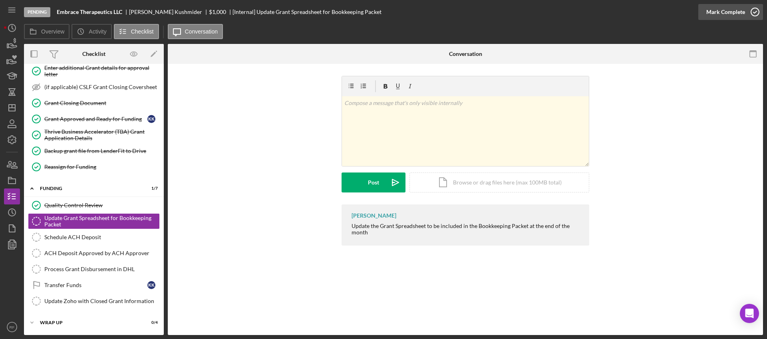
click at [724, 13] on div "Mark Complete" at bounding box center [725, 12] width 39 height 16
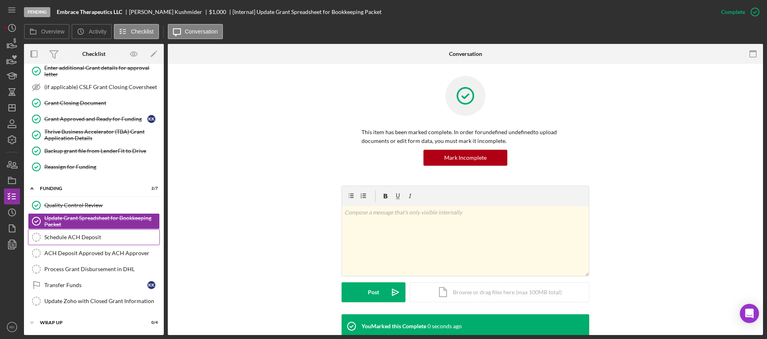
click at [79, 237] on div "Schedule ACH Deposit" at bounding box center [101, 237] width 115 height 6
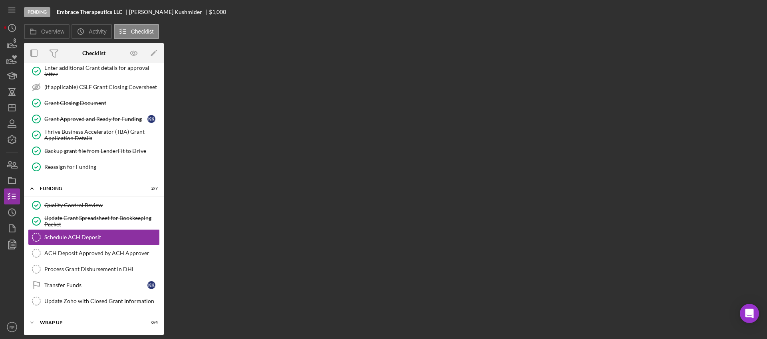
scroll to position [372, 0]
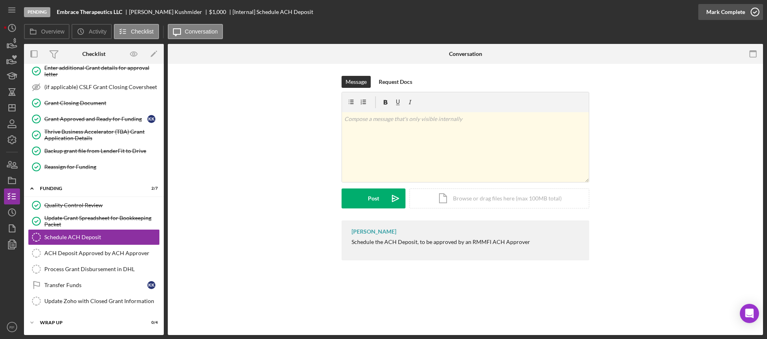
click at [734, 12] on div "Mark Complete" at bounding box center [725, 12] width 39 height 16
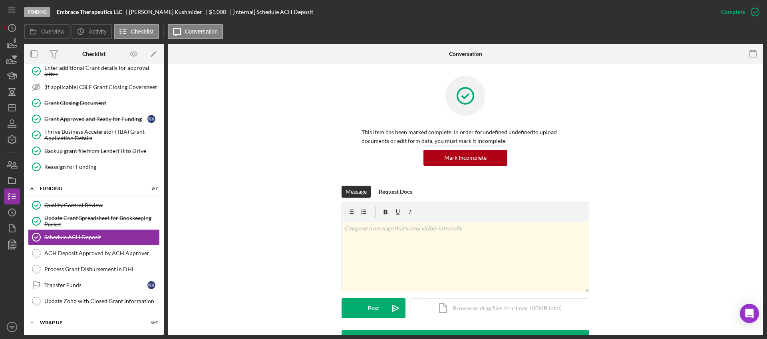
click at [251, 255] on div "Message Request Docs v Color teal Color pink Remove color Add row above Add row…" at bounding box center [465, 258] width 571 height 145
click at [12, 108] on icon "Icon/Dashboard" at bounding box center [12, 108] width 20 height 20
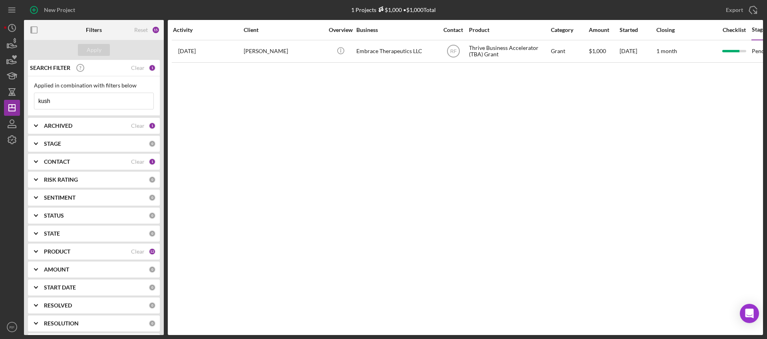
drag, startPoint x: 61, startPoint y: 104, endPoint x: 21, endPoint y: 103, distance: 40.0
click at [26, 103] on div "SEARCH FILTER Clear 1 Applied in combination with filters below kush Icon/Menu …" at bounding box center [94, 197] width 140 height 275
type input "="
click at [90, 47] on div "Apply" at bounding box center [94, 50] width 15 height 12
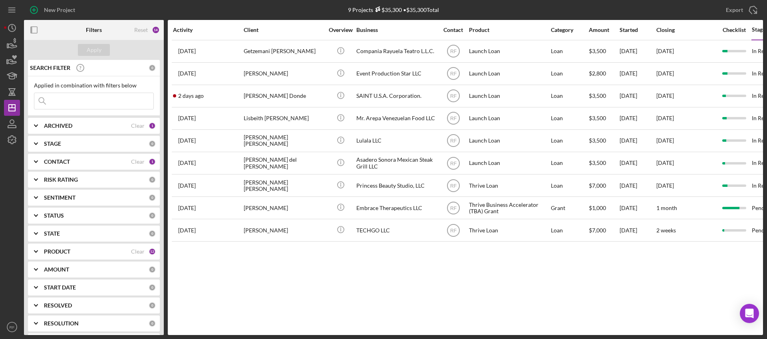
click at [70, 165] on div "CONTACT Clear 1" at bounding box center [100, 162] width 112 height 16
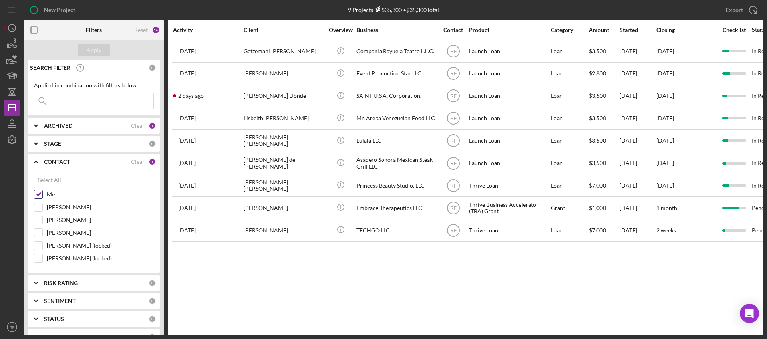
click at [39, 196] on input "Me" at bounding box center [38, 195] width 8 height 8
checkbox input "false"
click at [38, 223] on input "[PERSON_NAME]" at bounding box center [38, 220] width 8 height 8
checkbox input "true"
click at [91, 54] on div "Apply" at bounding box center [94, 50] width 15 height 12
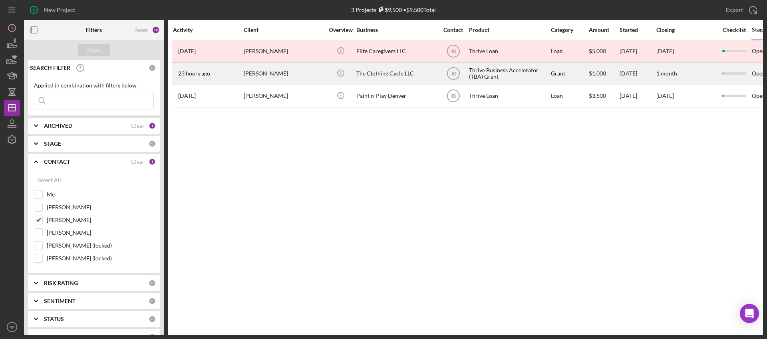
click at [308, 76] on div "[PERSON_NAME]" at bounding box center [284, 73] width 80 height 21
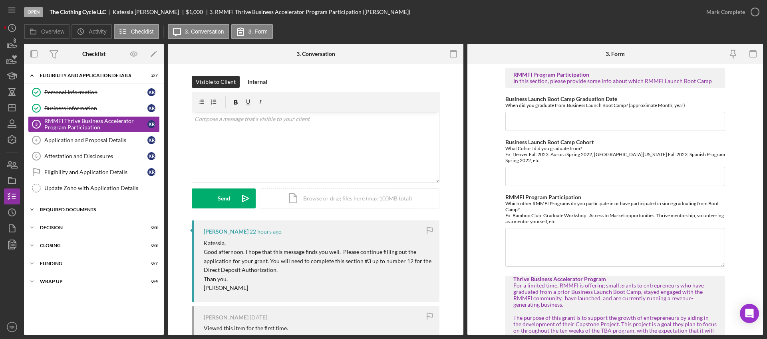
click at [125, 210] on div "REQUIRED DOCUMENTS" at bounding box center [97, 209] width 114 height 5
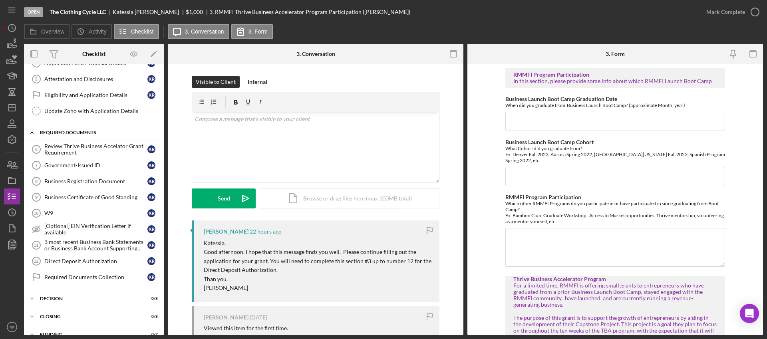
scroll to position [107, 0]
